Goal: Task Accomplishment & Management: Manage account settings

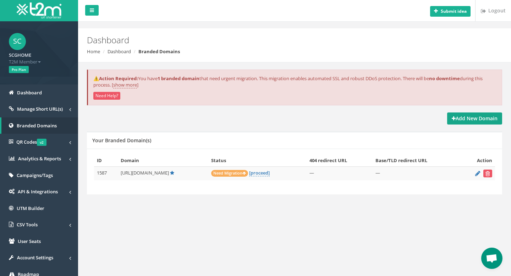
click at [482, 117] on strong "Add New Domain" at bounding box center [474, 118] width 46 height 7
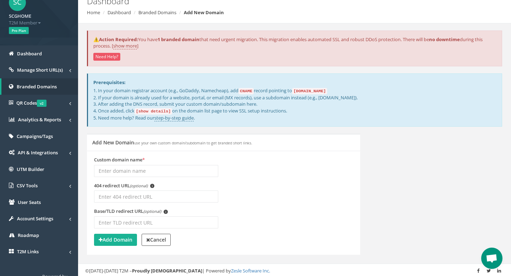
scroll to position [59, 0]
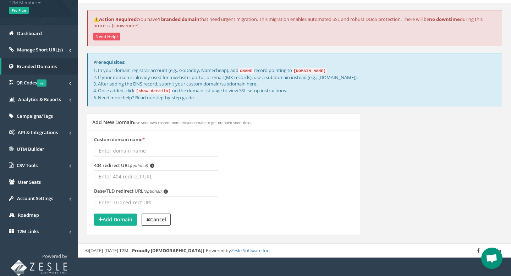
click at [204, 152] on input "Custom domain name *" at bounding box center [156, 151] width 124 height 12
type input "ห"
type input "scghome"
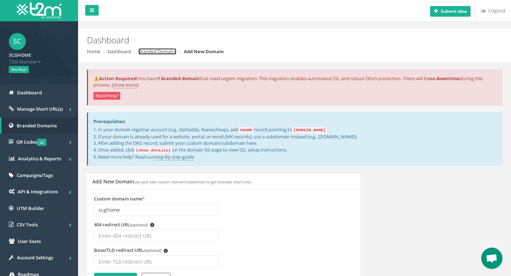
click at [174, 52] on link "Branded Domains" at bounding box center [157, 51] width 38 height 6
